Goal: Information Seeking & Learning: Learn about a topic

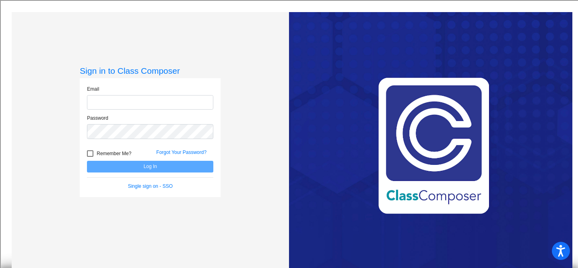
type input "[PERSON_NAME][EMAIL_ADDRESS][PERSON_NAME][DOMAIN_NAME]"
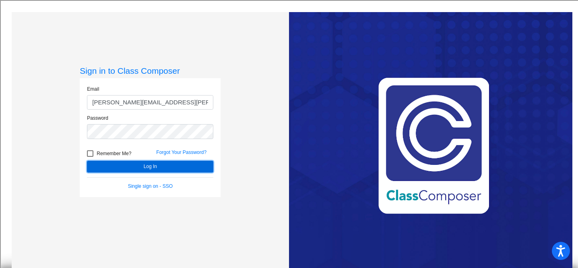
click at [145, 162] on button "Log In" at bounding box center [150, 167] width 126 height 12
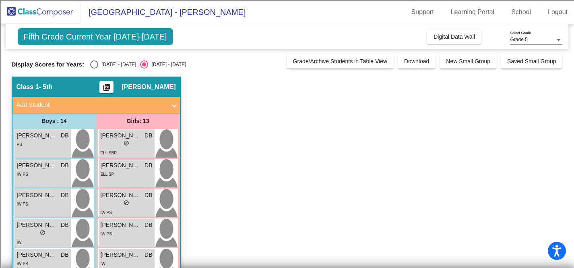
click at [95, 61] on div "Select an option" at bounding box center [94, 64] width 8 height 8
click at [94, 68] on input "[DATE] - [DATE]" at bounding box center [94, 68] width 0 height 0
radio input "true"
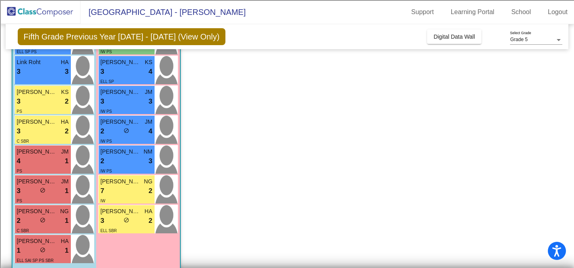
scroll to position [291, 0]
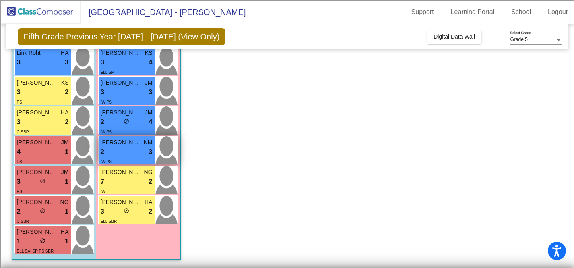
click at [132, 155] on div "2 lock do_not_disturb_alt 3" at bounding box center [127, 152] width 52 height 10
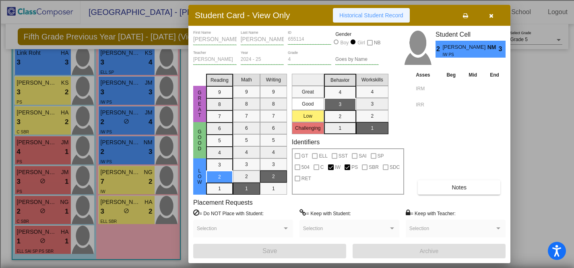
click at [384, 20] on button "Historical Student Record" at bounding box center [371, 15] width 77 height 15
